Goal: Task Accomplishment & Management: Use online tool/utility

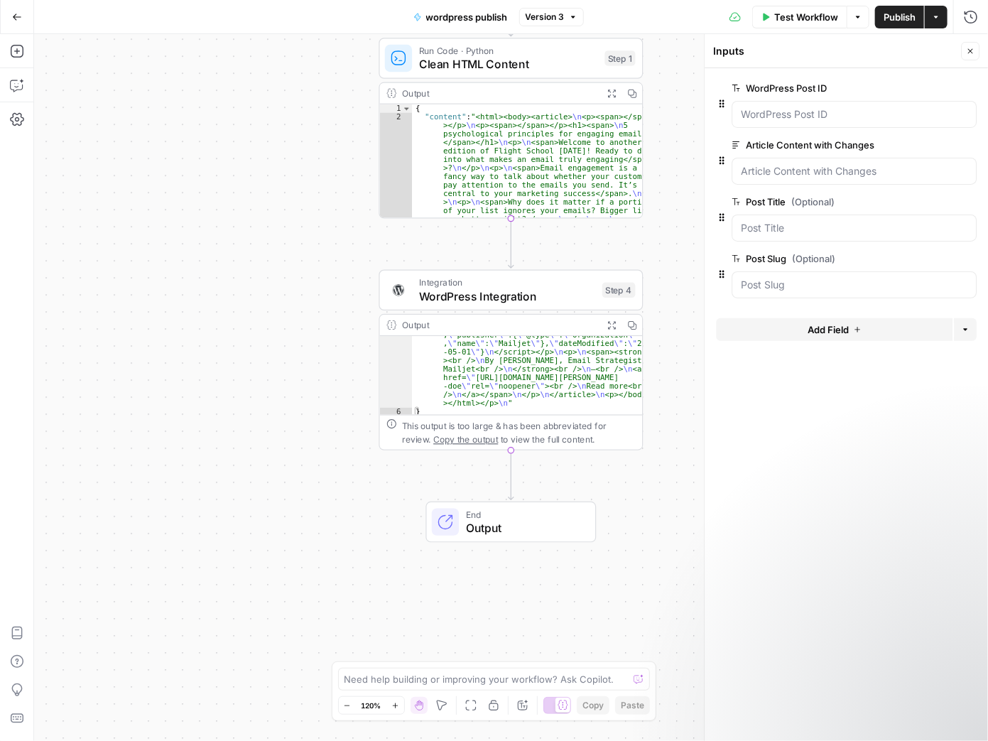
scroll to position [1489, 0]
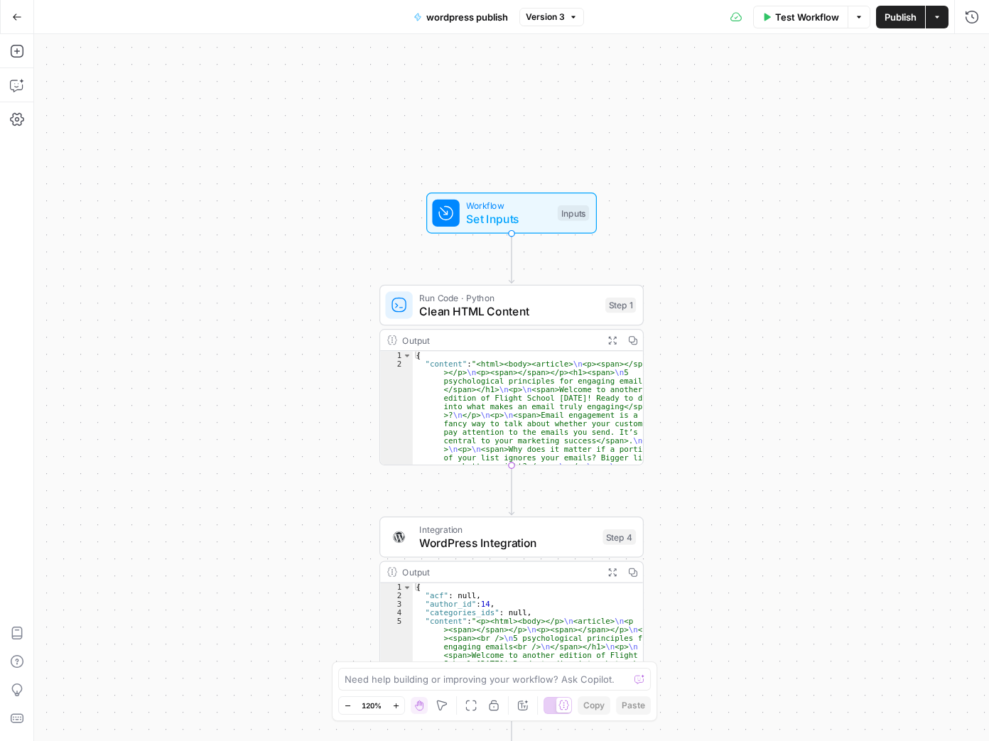
type textarea "**********"
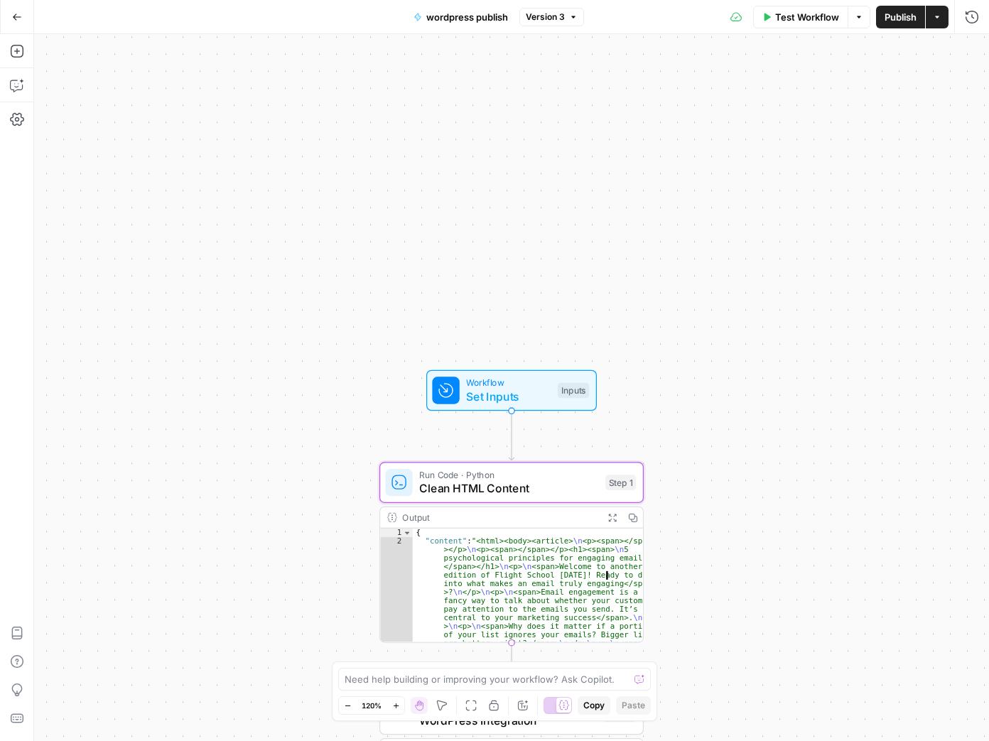
click at [533, 478] on span "Run Code · Python" at bounding box center [508, 474] width 179 height 13
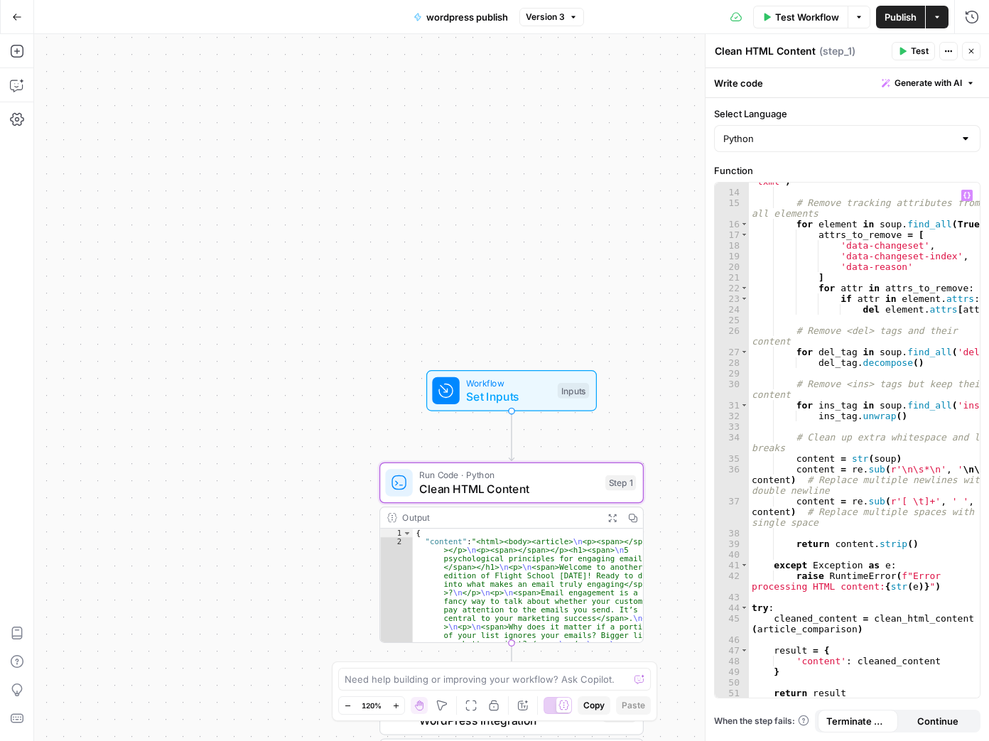
scroll to position [166, 0]
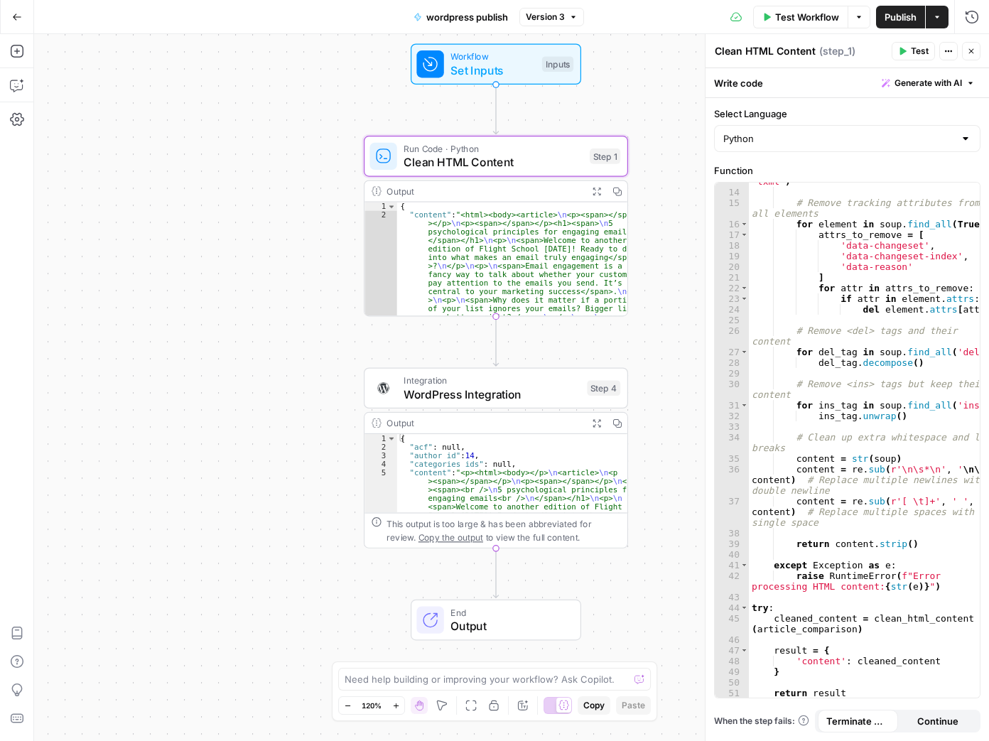
drag, startPoint x: 654, startPoint y: 318, endPoint x: 639, endPoint y: 340, distance: 27.6
click at [639, 340] on div "**********" at bounding box center [511, 387] width 955 height 707
click at [680, 478] on div "**********" at bounding box center [511, 387] width 955 height 707
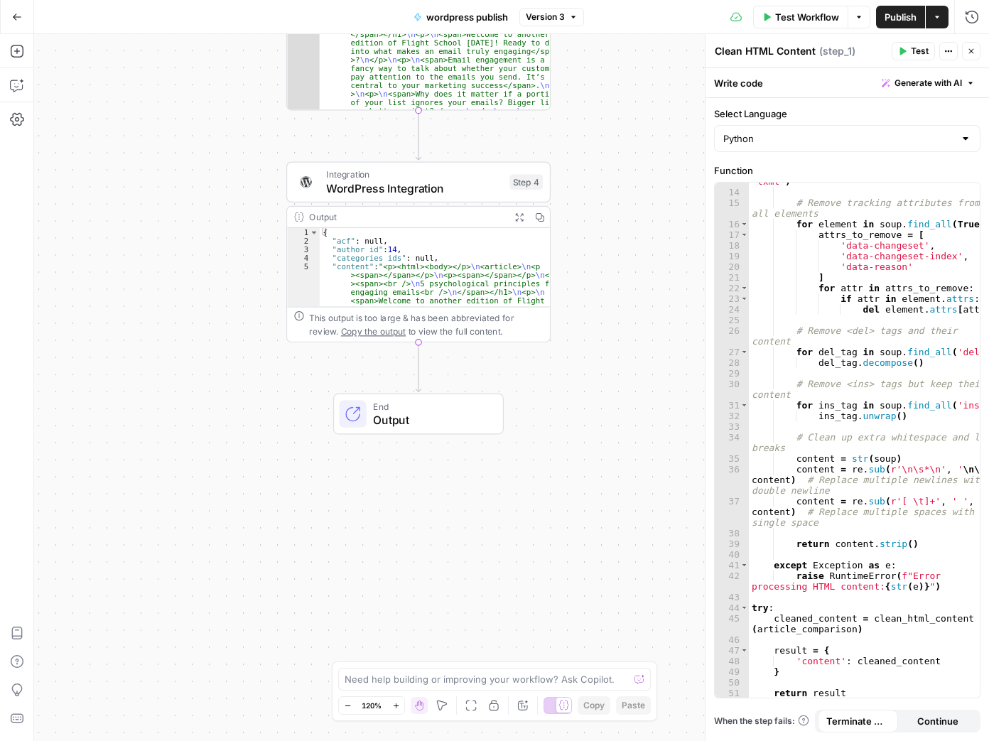
drag, startPoint x: 664, startPoint y: 438, endPoint x: 602, endPoint y: 334, distance: 120.8
click at [586, 229] on div "**********" at bounding box center [511, 387] width 955 height 707
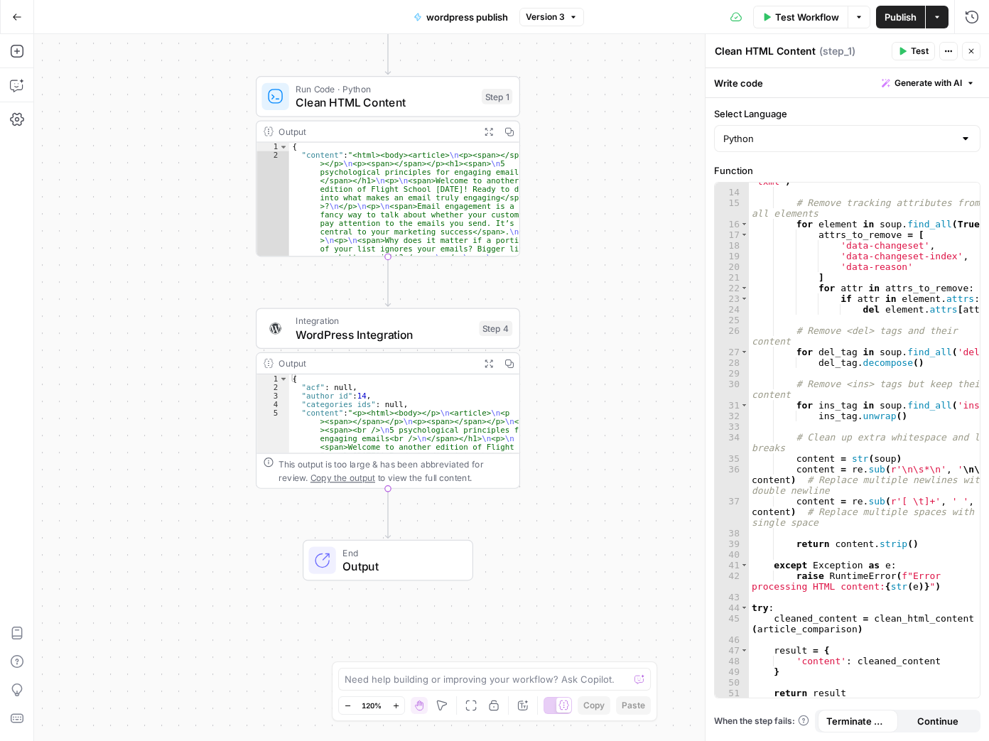
drag, startPoint x: 645, startPoint y: 193, endPoint x: 576, endPoint y: 561, distance: 374.6
click at [576, 561] on div "**********" at bounding box center [511, 387] width 955 height 707
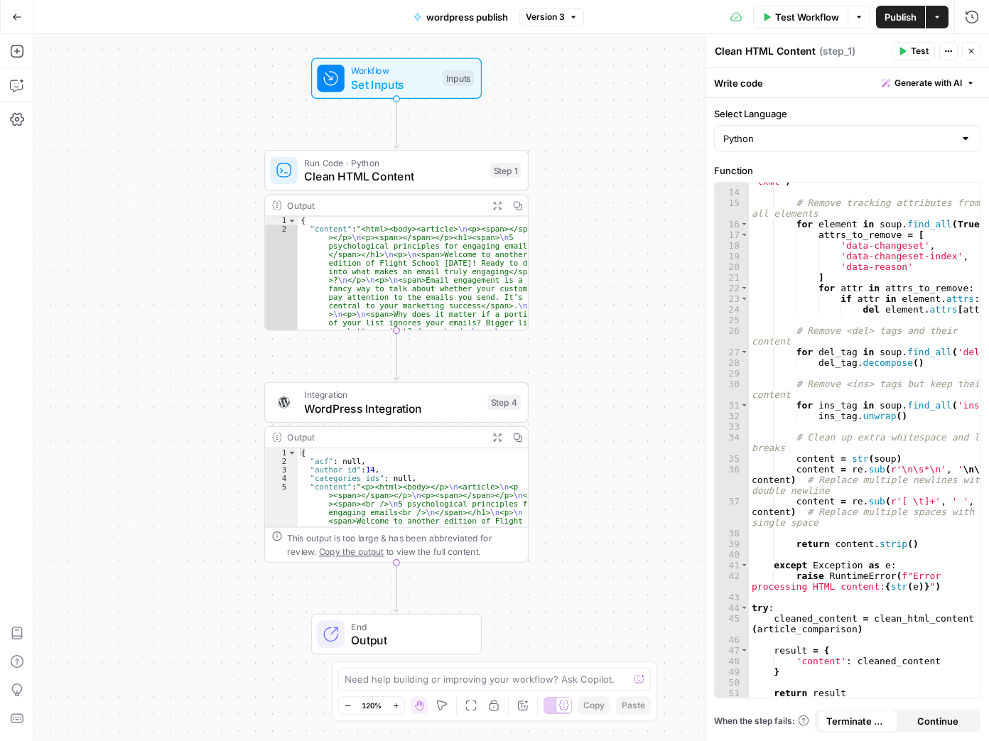
drag, startPoint x: 651, startPoint y: 296, endPoint x: 659, endPoint y: 370, distance: 74.4
click at [659, 370] on div "**********" at bounding box center [511, 387] width 955 height 707
click at [859, 13] on icon "button" at bounding box center [859, 17] width 9 height 9
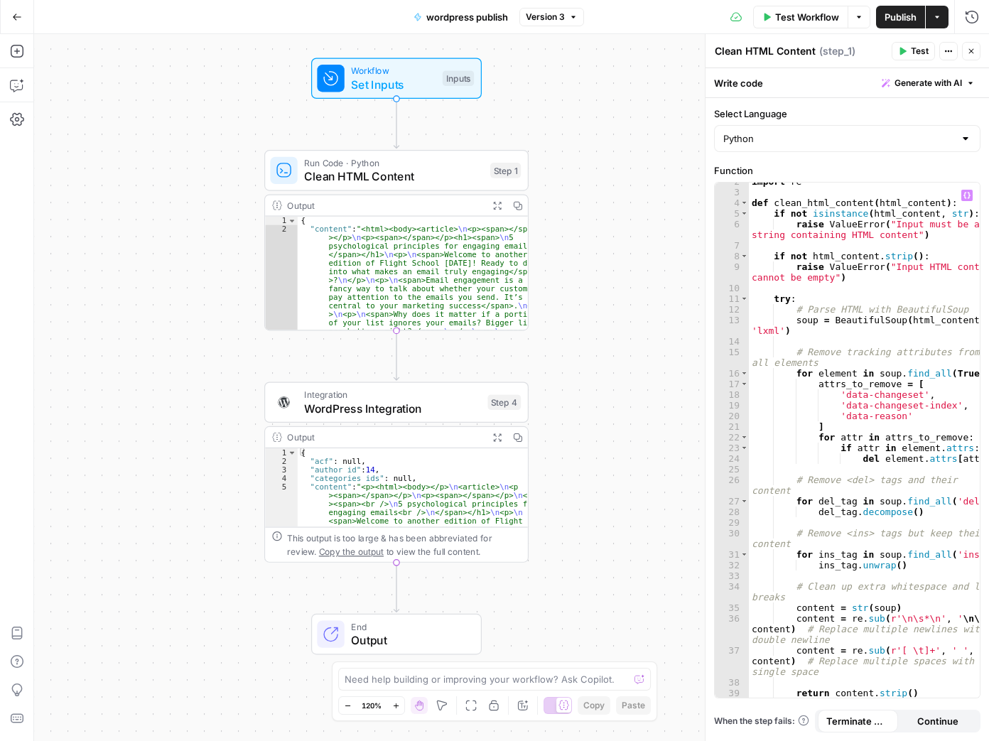
scroll to position [13, 0]
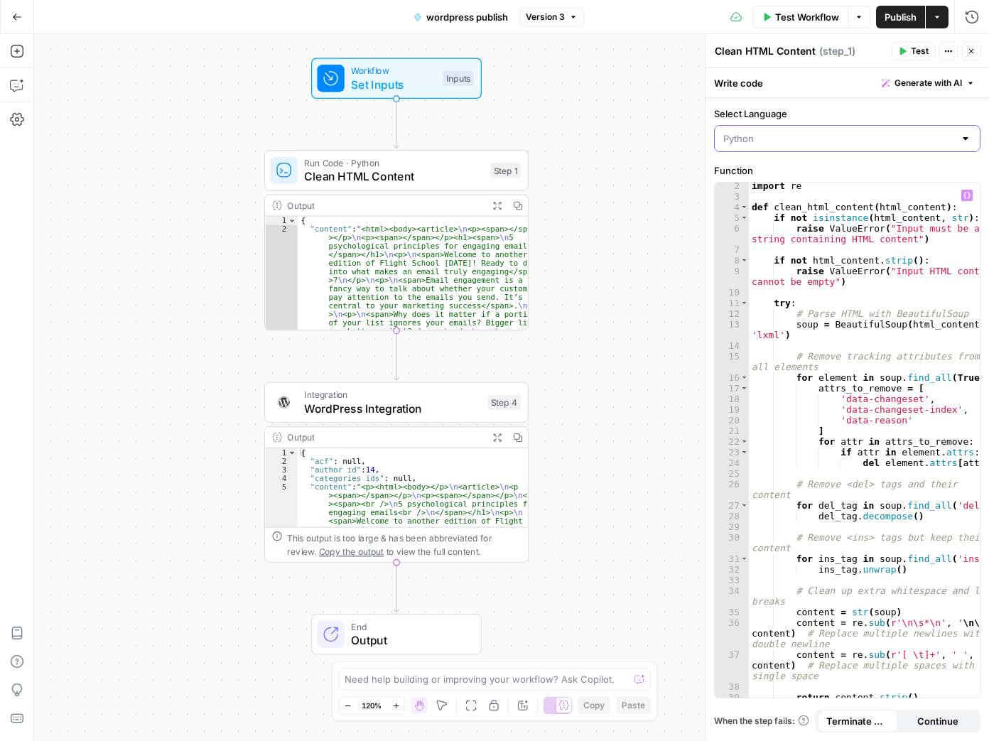
click at [925, 139] on input "Select Language" at bounding box center [838, 138] width 231 height 14
click at [899, 168] on span "JavaScript" at bounding box center [852, 173] width 221 height 14
type input "JavaScript"
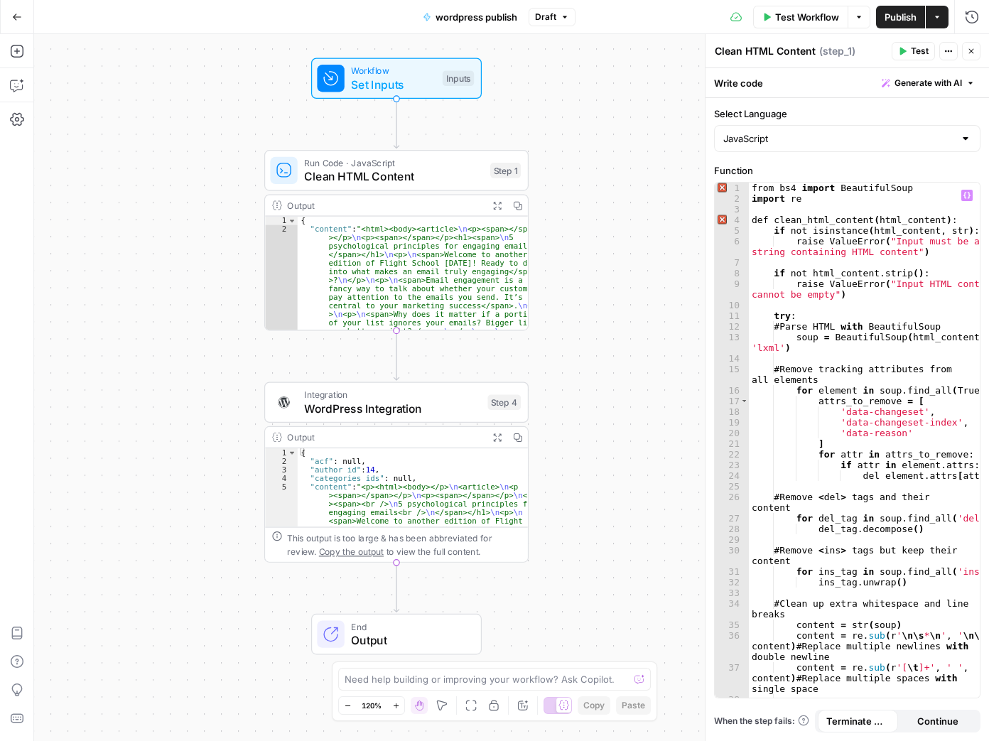
scroll to position [0, 0]
click at [966, 137] on div at bounding box center [965, 138] width 11 height 14
click at [903, 195] on span "Python" at bounding box center [852, 193] width 221 height 14
type input "Python"
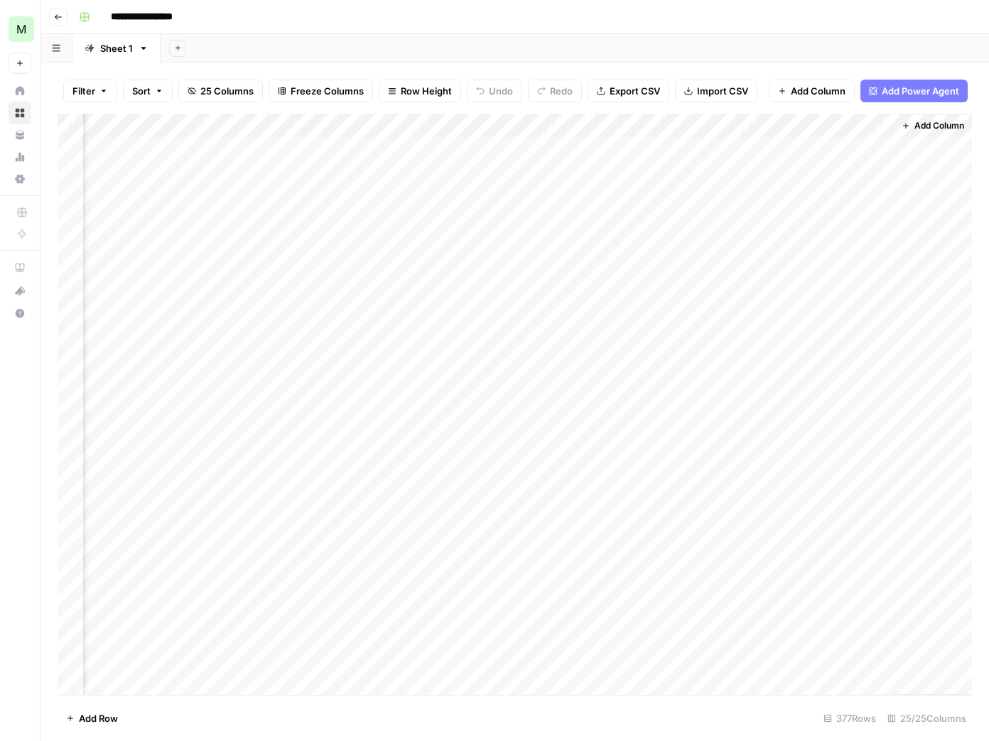
scroll to position [0, 2388]
click at [350, 148] on div "Add Column" at bounding box center [515, 405] width 914 height 582
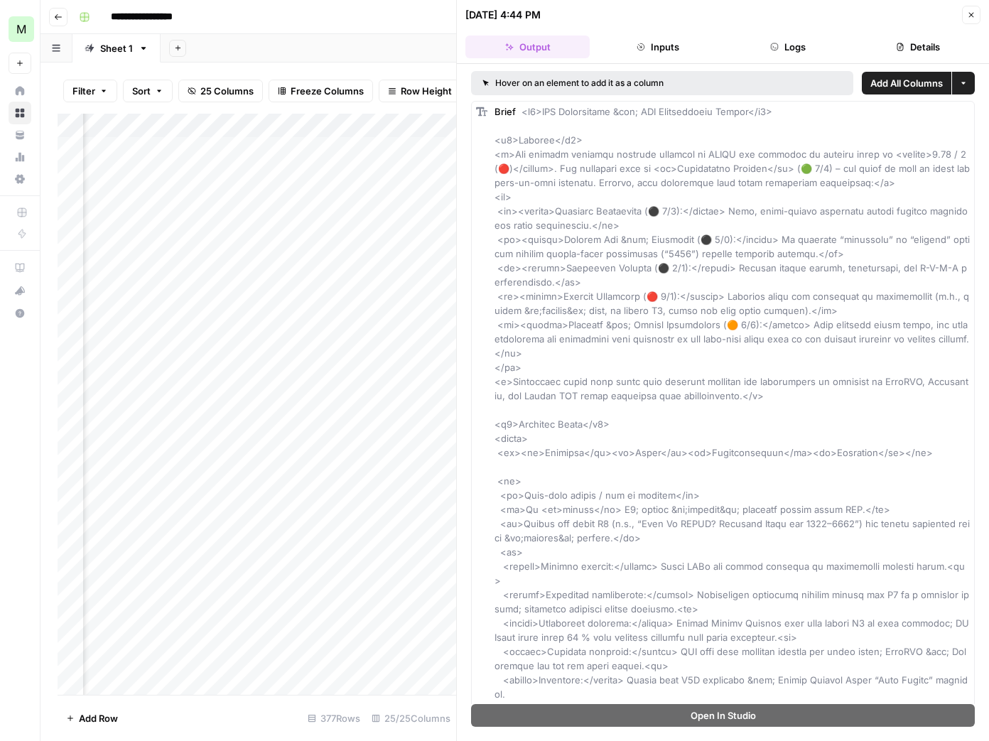
click at [655, 50] on button "Inputs" at bounding box center [657, 47] width 124 height 23
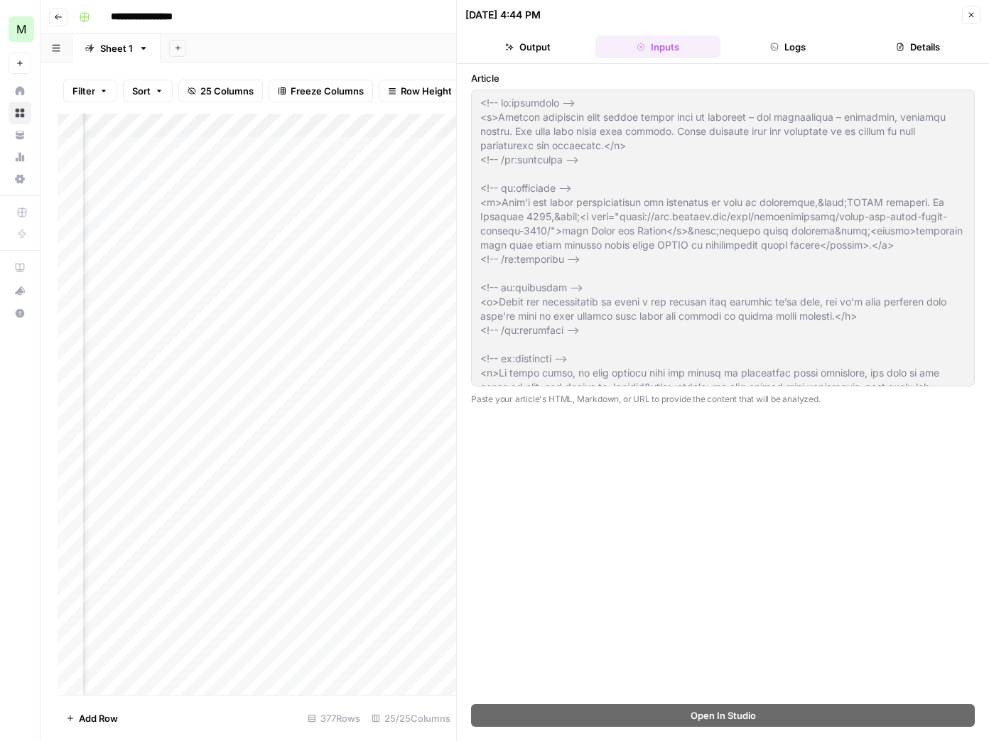
click at [970, 14] on icon "button" at bounding box center [971, 15] width 9 height 9
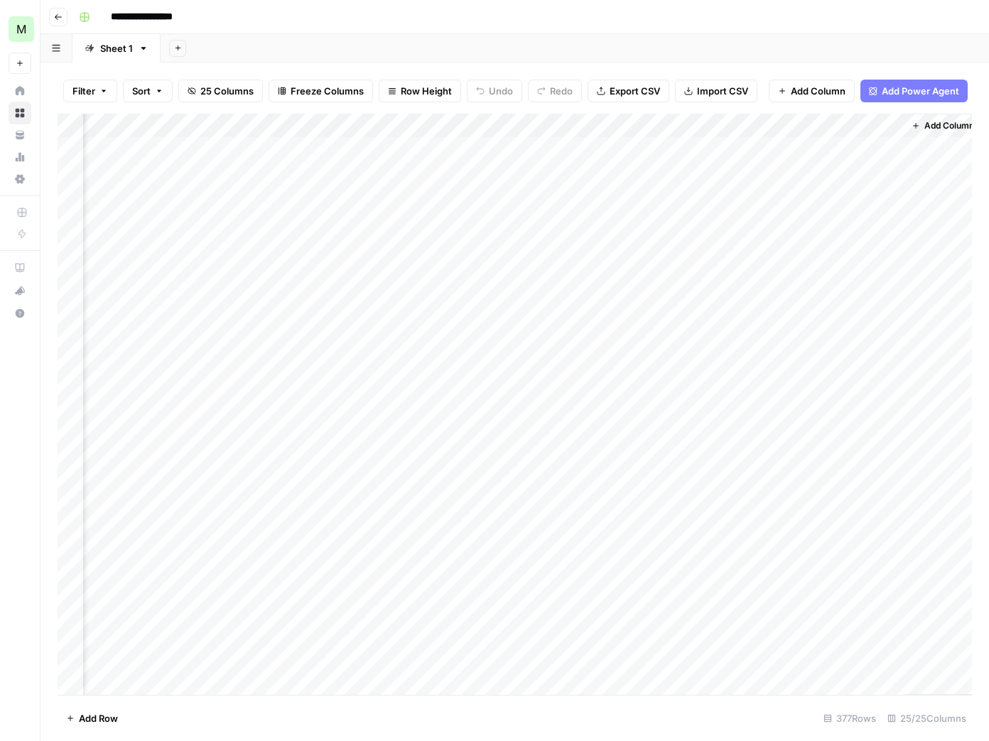
scroll to position [0, 2371]
click at [369, 151] on div "Add Column" at bounding box center [515, 405] width 914 height 582
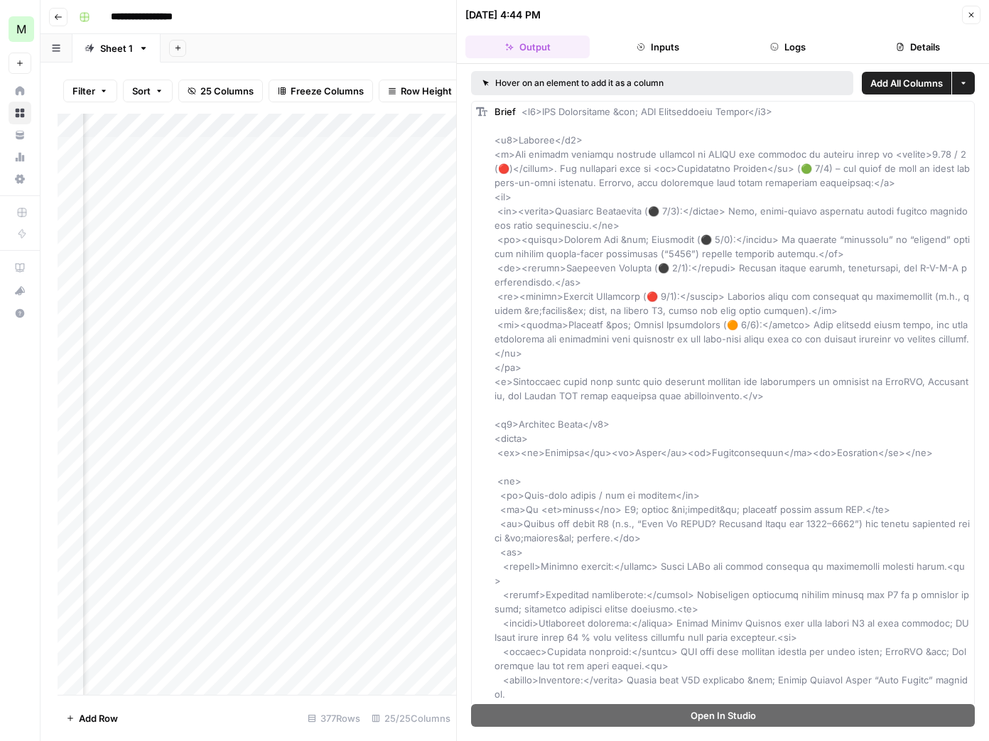
click at [922, 48] on button "Details" at bounding box center [918, 47] width 124 height 23
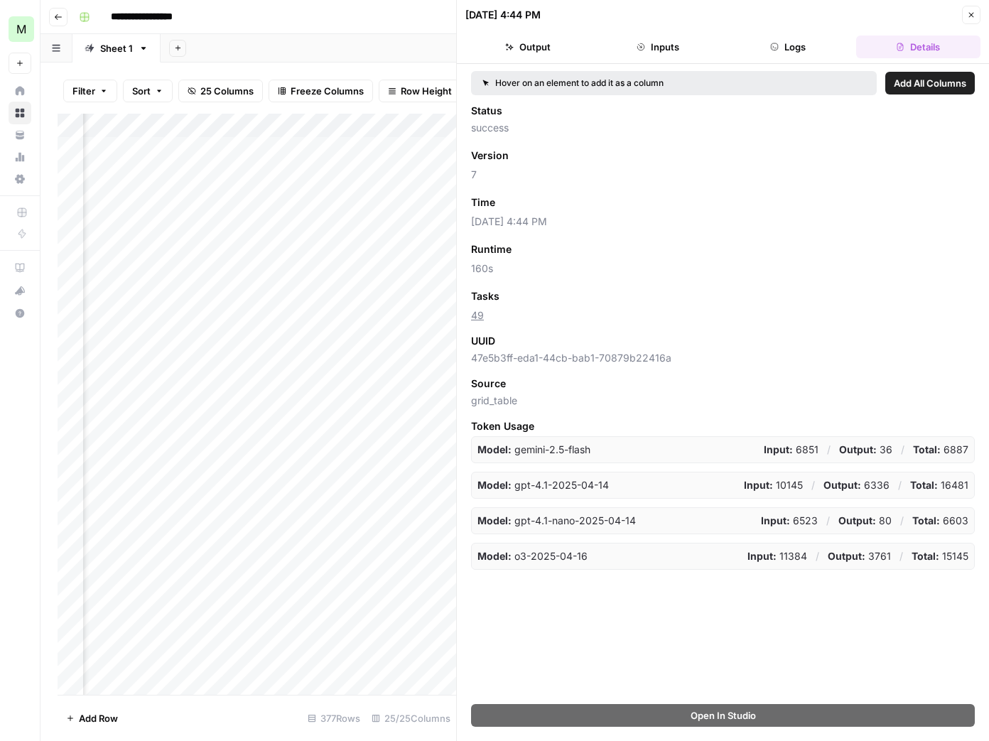
click at [661, 51] on button "Inputs" at bounding box center [657, 47] width 124 height 23
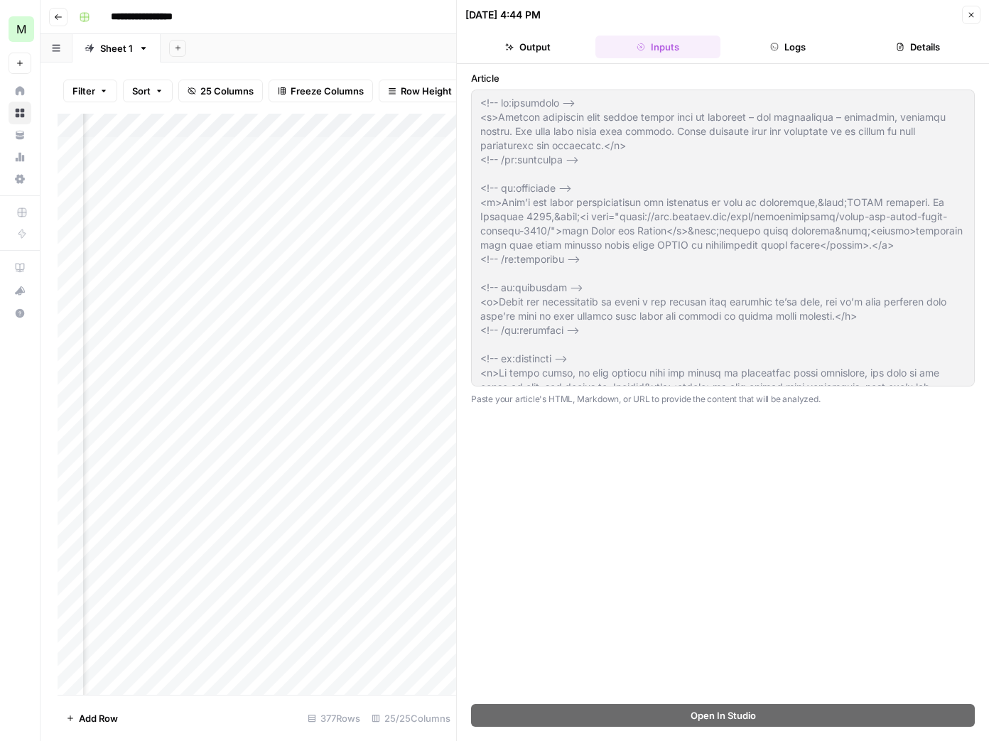
click at [968, 13] on icon "button" at bounding box center [971, 15] width 9 height 9
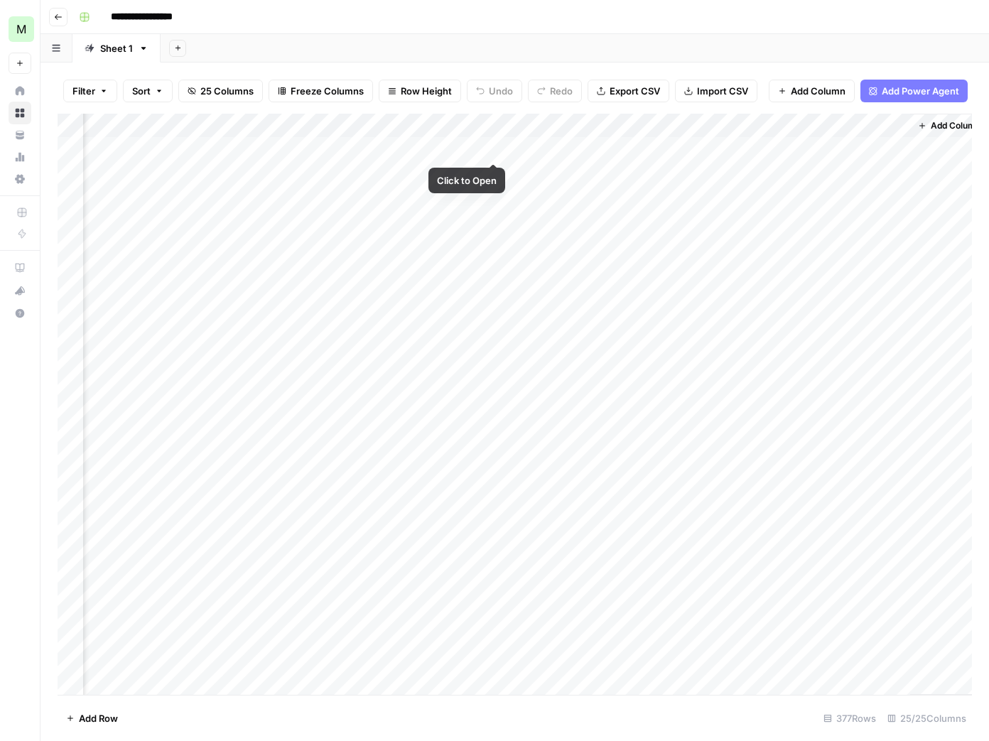
click at [495, 149] on div "Add Column" at bounding box center [515, 405] width 914 height 582
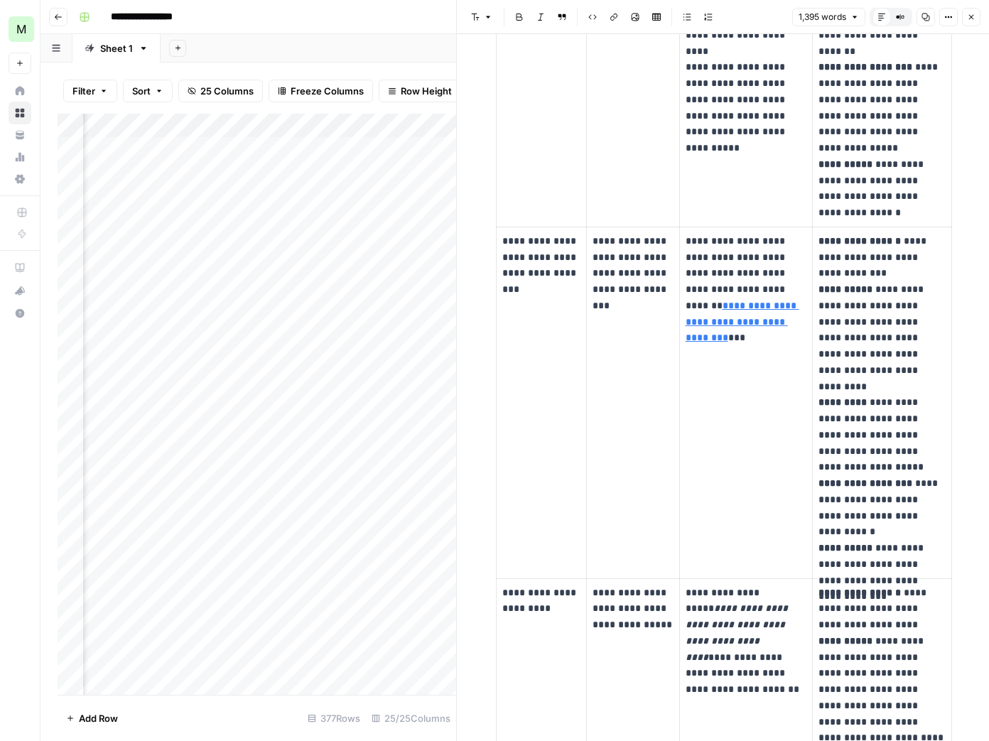
scroll to position [1255, 0]
click at [976, 18] on icon "button" at bounding box center [971, 17] width 9 height 9
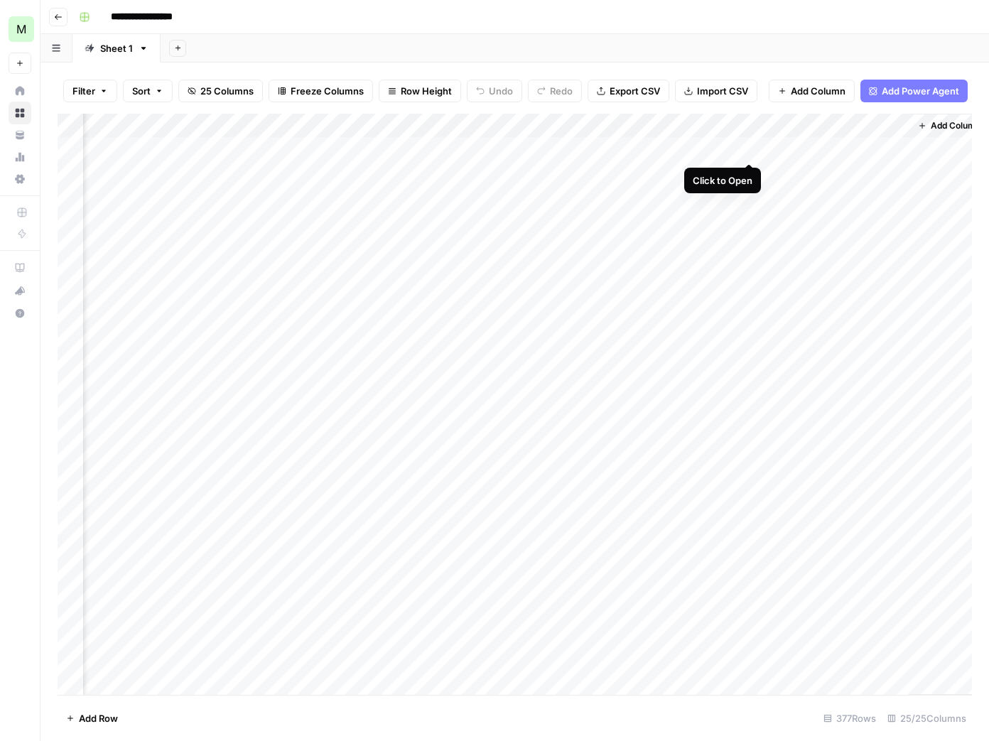
click at [751, 146] on div "Add Column" at bounding box center [515, 405] width 914 height 582
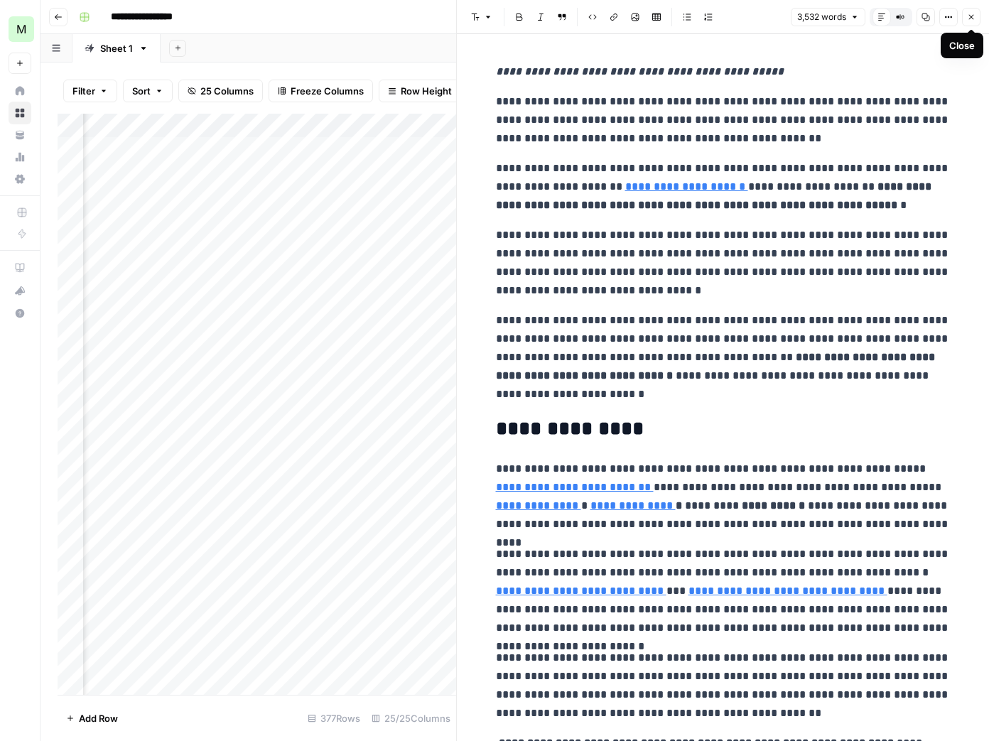
click at [969, 22] on button "Close" at bounding box center [971, 17] width 18 height 18
